Goal: Task Accomplishment & Management: Complete application form

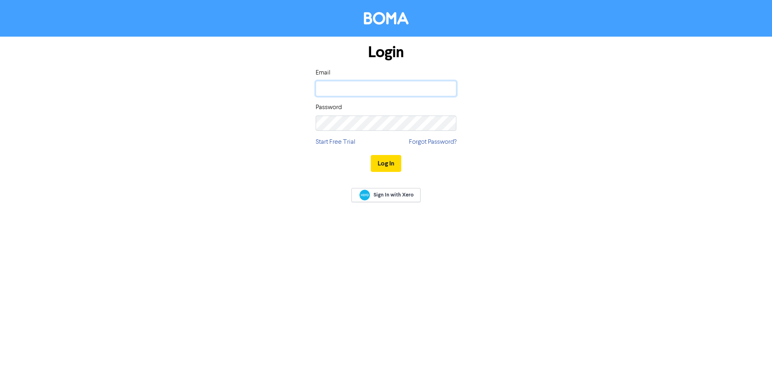
type input "[PERSON_NAME][EMAIL_ADDRESS][DOMAIN_NAME]"
click at [391, 161] on button "Log In" at bounding box center [386, 163] width 31 height 17
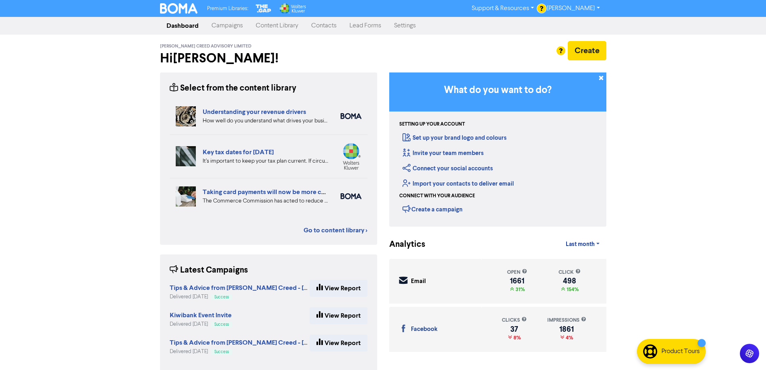
click at [323, 29] on link "Contacts" at bounding box center [324, 26] width 38 height 16
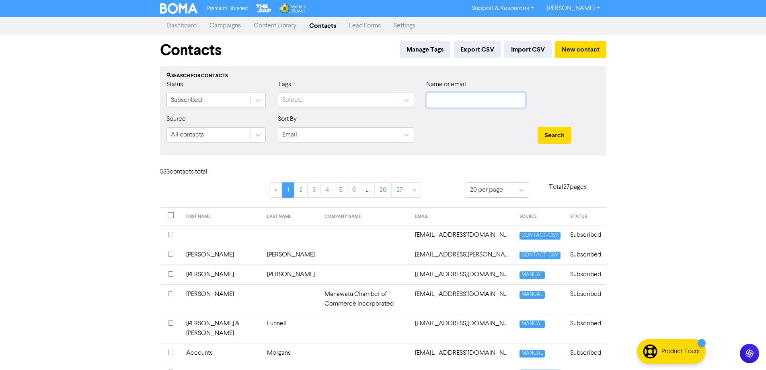
click at [467, 104] on input "text" at bounding box center [475, 100] width 99 height 15
paste input "[EMAIL_ADDRESS][DOMAIN_NAME]"
type input "[EMAIL_ADDRESS][DOMAIN_NAME]"
click at [542, 132] on button "Search" at bounding box center [555, 135] width 34 height 17
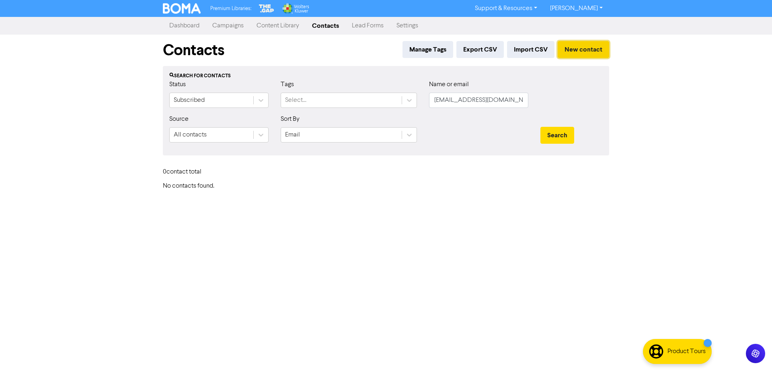
click at [585, 47] on button "New contact" at bounding box center [583, 49] width 51 height 17
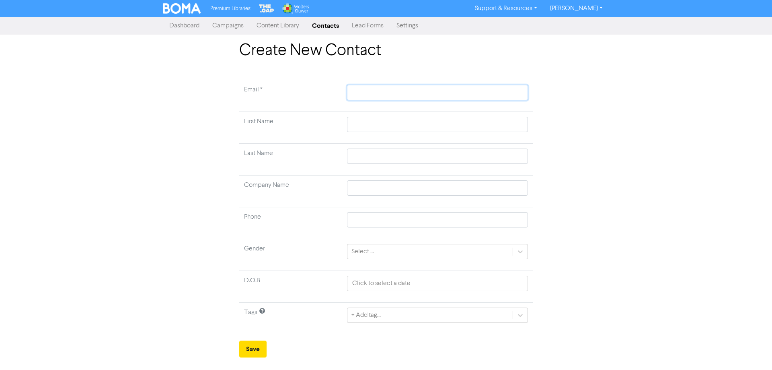
click at [373, 91] on input "text" at bounding box center [437, 92] width 181 height 15
paste input "[EMAIL_ADDRESS][DOMAIN_NAME]"
type input "[EMAIL_ADDRESS][DOMAIN_NAME]"
click at [362, 117] on input "text" at bounding box center [437, 124] width 181 height 15
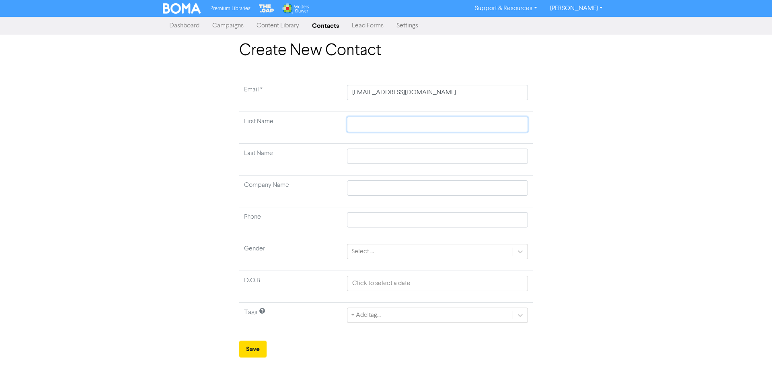
type input "L"
type input "Lo"
type input "Loc"
type input "Lock"
type input "Locki"
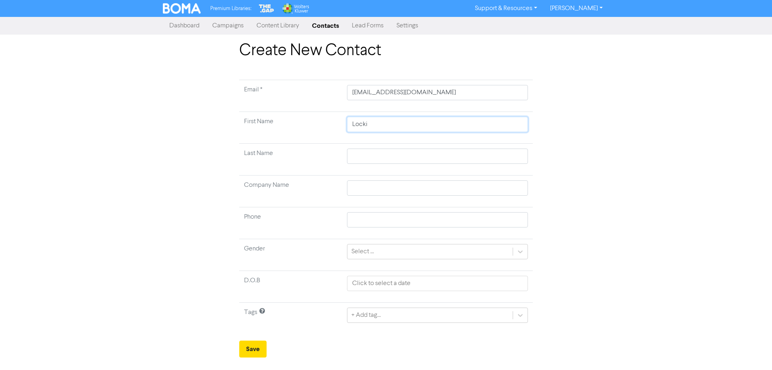
type input "Lockie"
click at [364, 152] on input "text" at bounding box center [437, 155] width 181 height 15
type input "A"
type input "An"
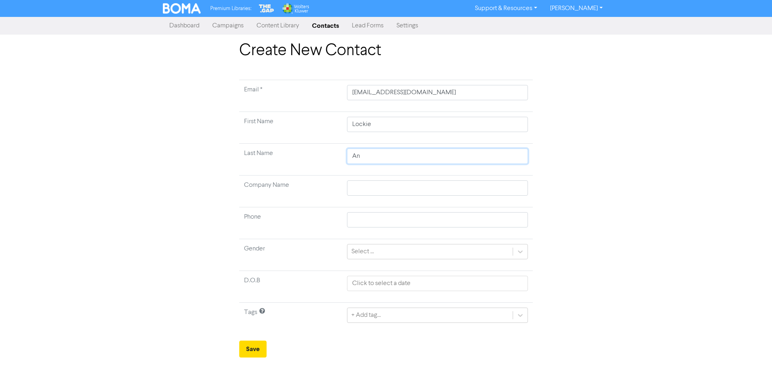
type input "And"
type input "Ande"
type input "Ander"
type input "[PERSON_NAME]"
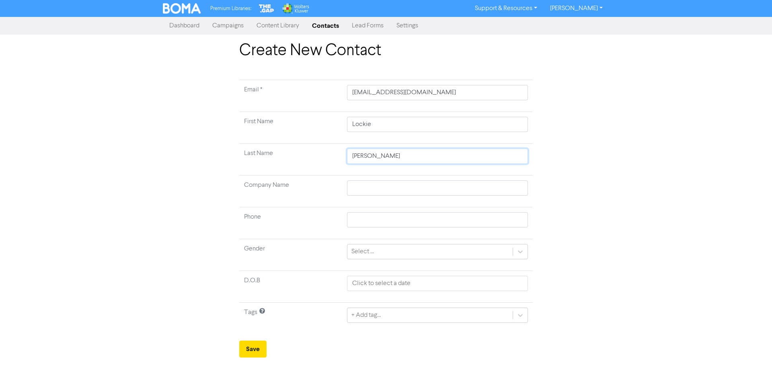
type input "[PERSON_NAME]"
click at [382, 315] on div "+ Add tag..." at bounding box center [437, 314] width 181 height 15
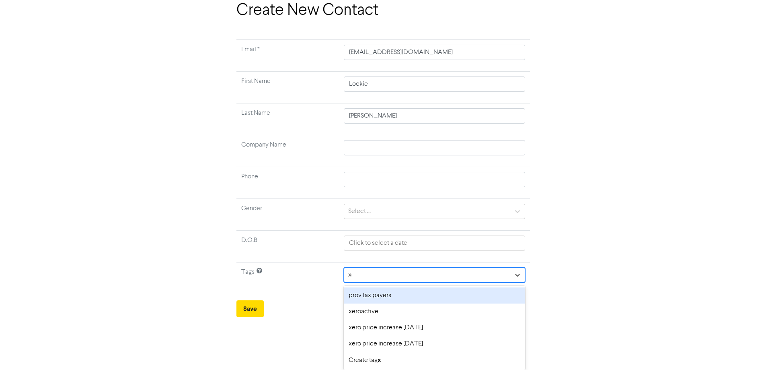
scroll to position [24, 0]
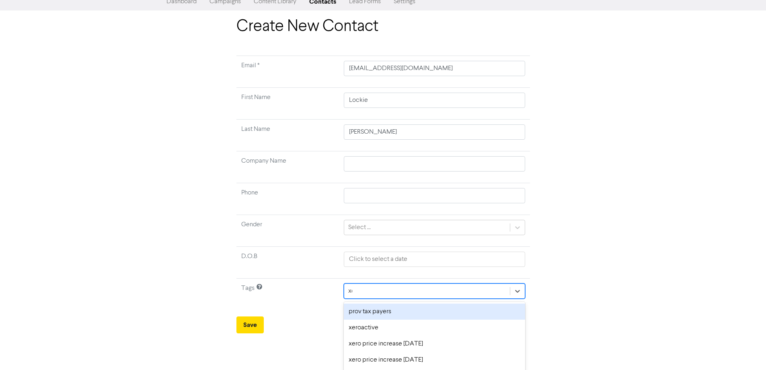
type input "xero"
click at [381, 309] on div "xeroactive" at bounding box center [434, 311] width 181 height 16
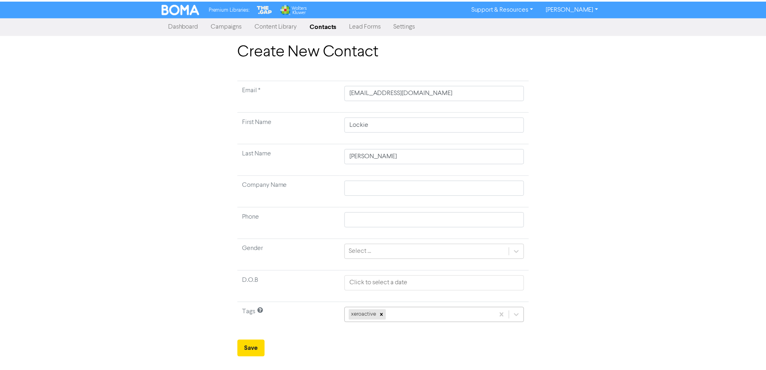
scroll to position [77, 0]
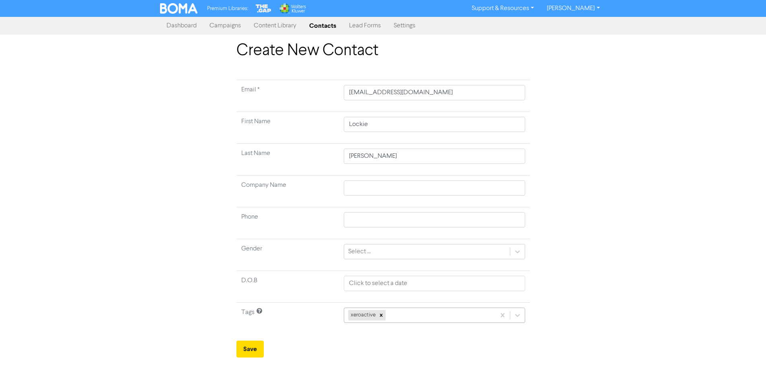
click at [401, 311] on div "xeroactive" at bounding box center [434, 314] width 181 height 15
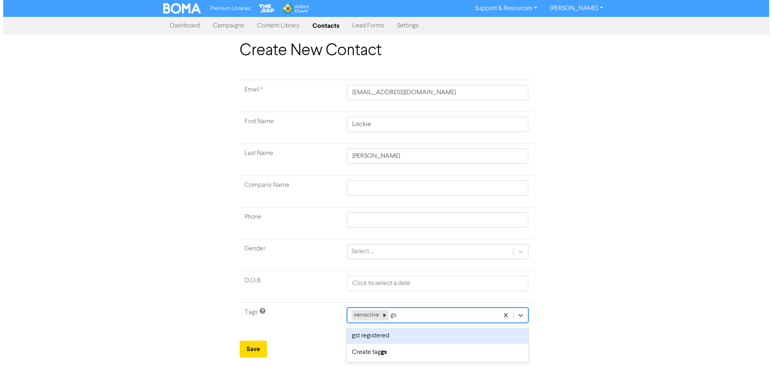
scroll to position [0, 0]
type input "gst"
click at [382, 338] on div "gst registered" at bounding box center [437, 335] width 181 height 16
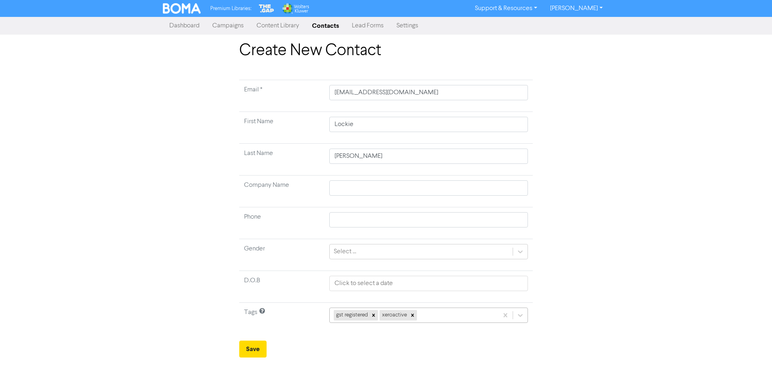
click at [425, 317] on div "gst registered xeroactive" at bounding box center [428, 314] width 199 height 15
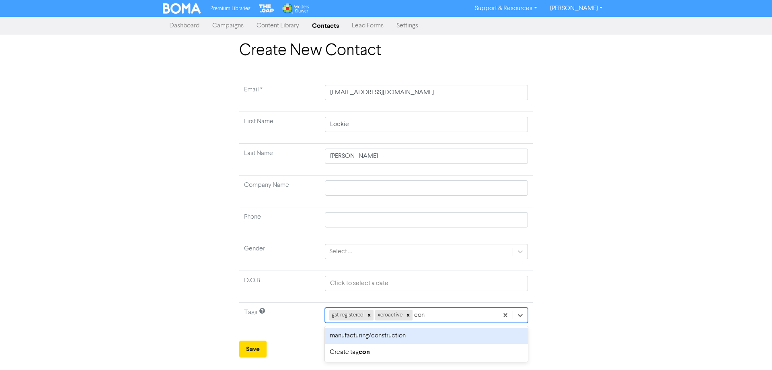
type input "cons"
click at [405, 332] on div "manufacturing/construction" at bounding box center [426, 335] width 204 height 16
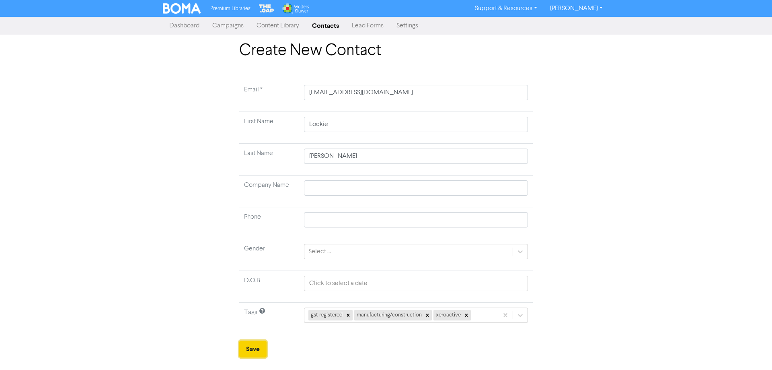
click at [257, 346] on button "Save" at bounding box center [252, 348] width 27 height 17
